Goal: Find specific page/section: Find specific page/section

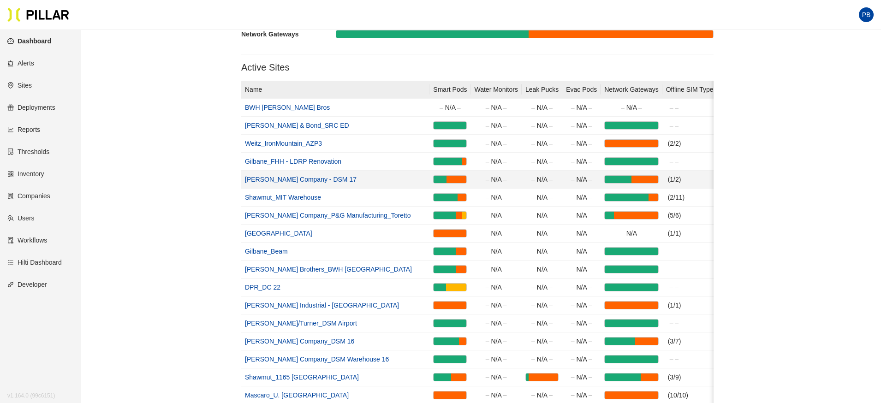
scroll to position [92, 0]
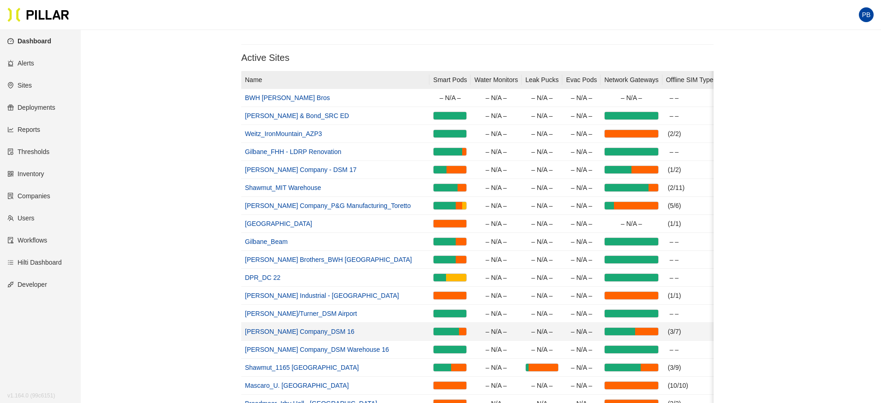
click at [265, 329] on link "[PERSON_NAME] Company_DSM 16" at bounding box center [299, 331] width 109 height 7
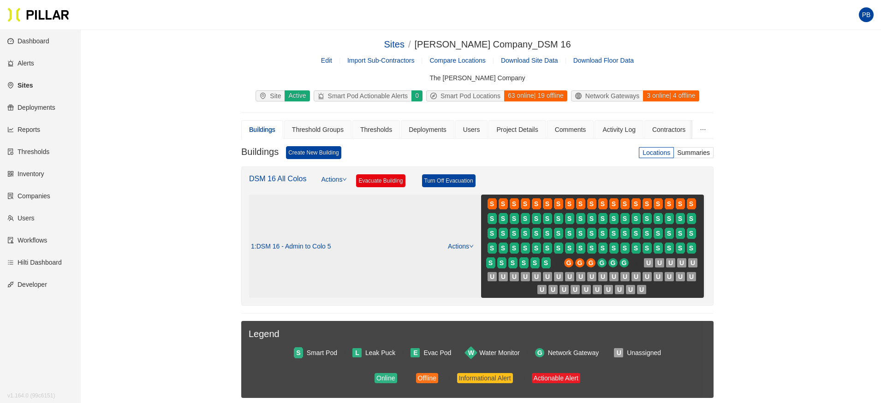
click at [473, 247] on icon "down" at bounding box center [471, 246] width 5 height 5
click at [474, 261] on link "View/Edit Floor Plan" at bounding box center [479, 261] width 58 height 10
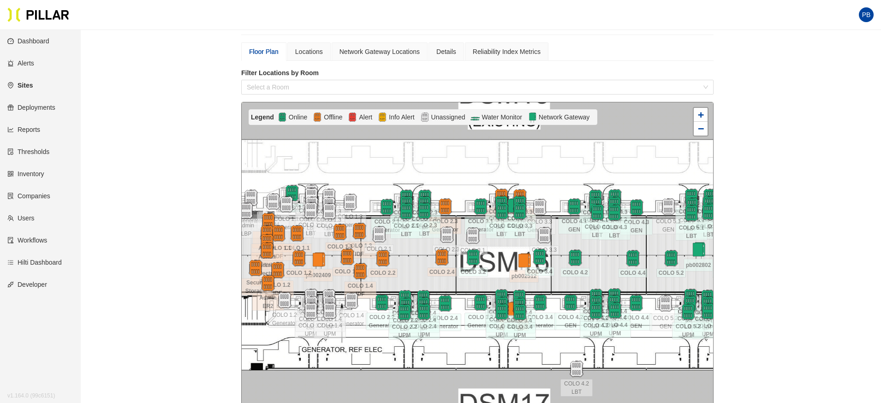
scroll to position [81, 0]
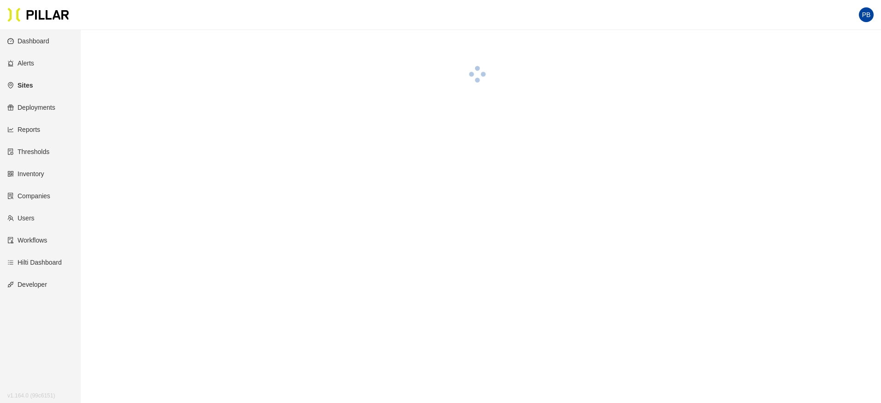
scroll to position [30, 0]
